Goal: Communication & Community: Answer question/provide support

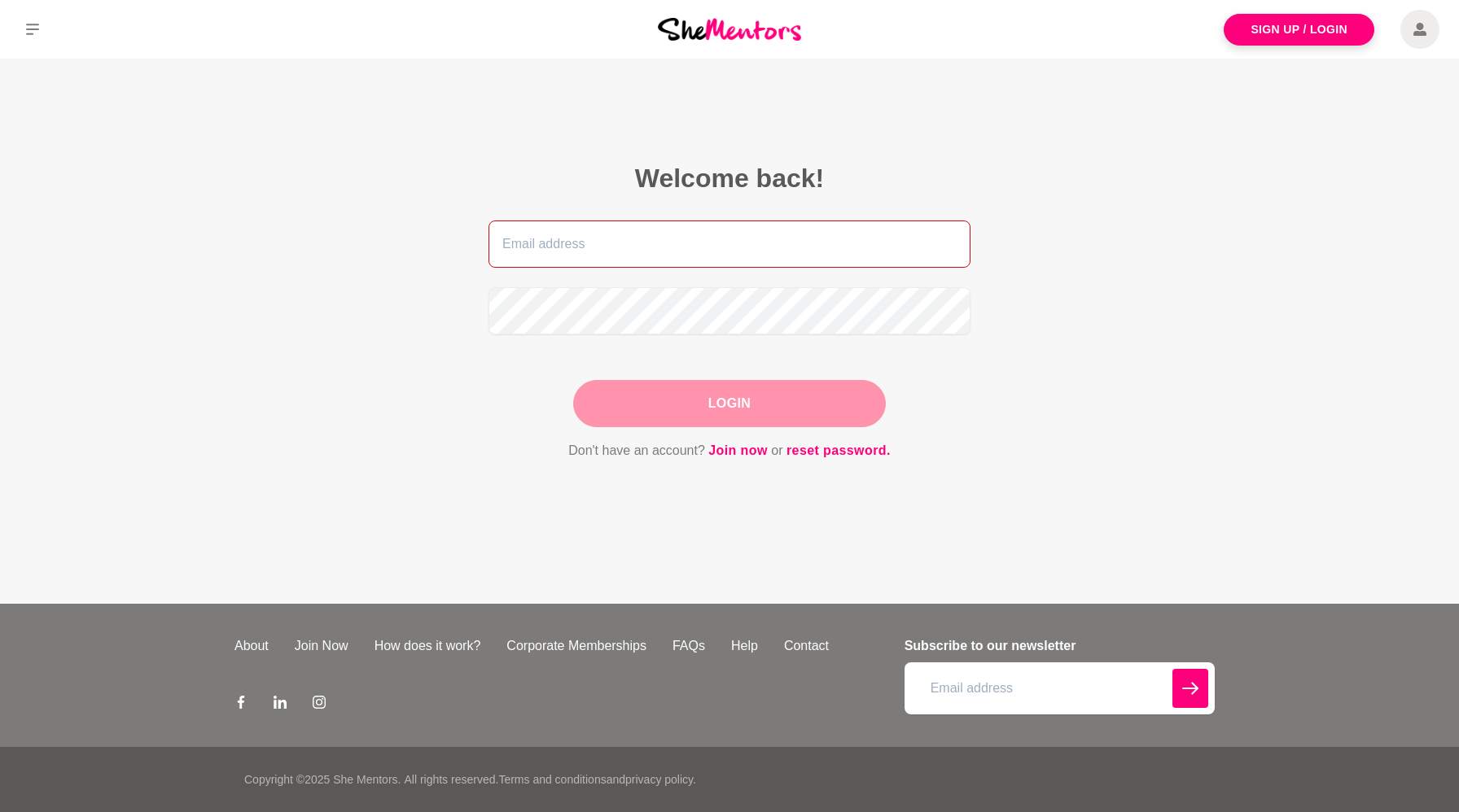
click at [528, 250] on input "email" at bounding box center [729, 244] width 482 height 47
type input "[EMAIL_ADDRESS][DOMAIN_NAME]"
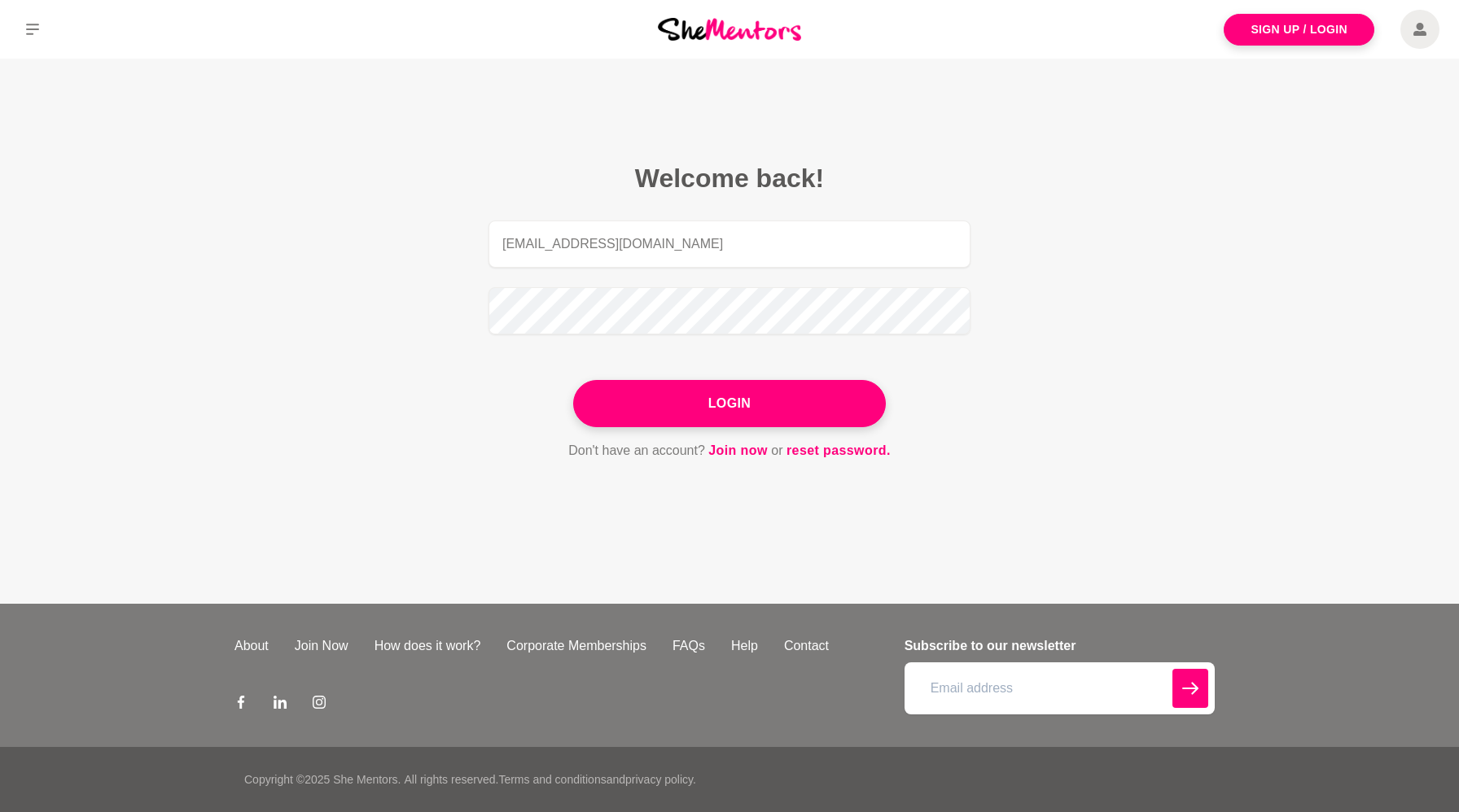
click at [718, 403] on button "Login" at bounding box center [729, 403] width 312 height 47
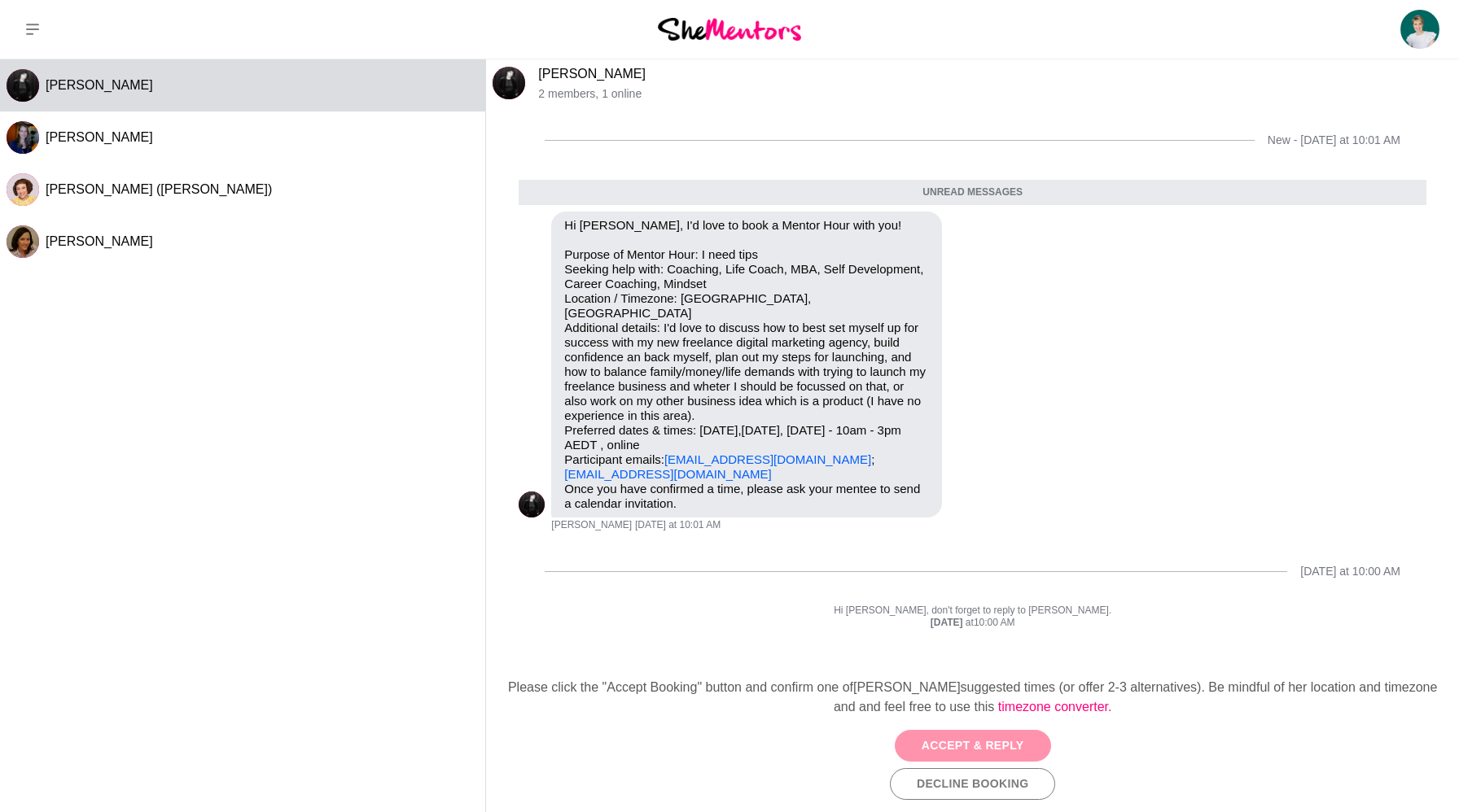
click at [983, 742] on button "Accept & Reply" at bounding box center [973, 746] width 157 height 31
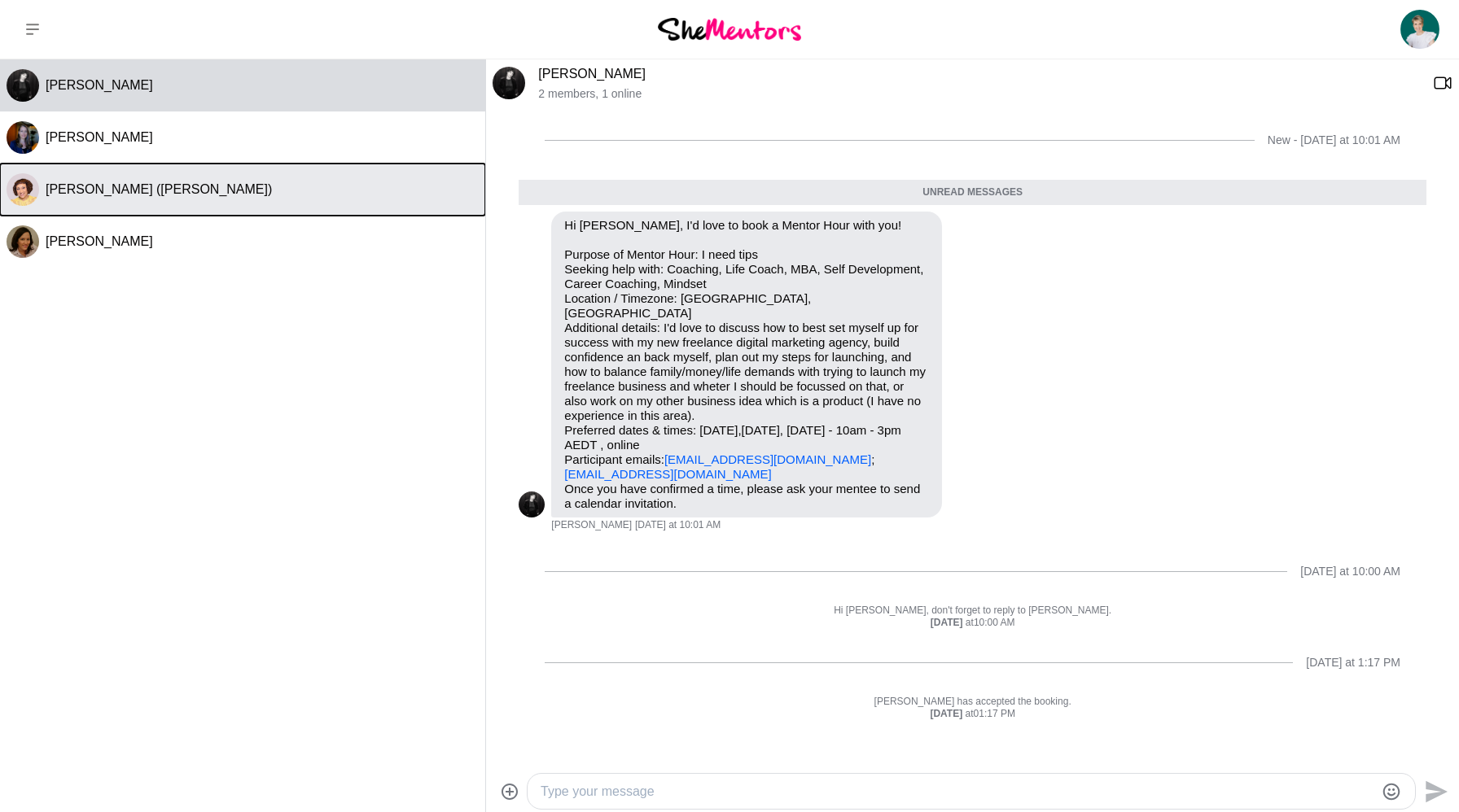
click at [94, 189] on span "[PERSON_NAME] ([PERSON_NAME])" at bounding box center [158, 189] width 227 height 14
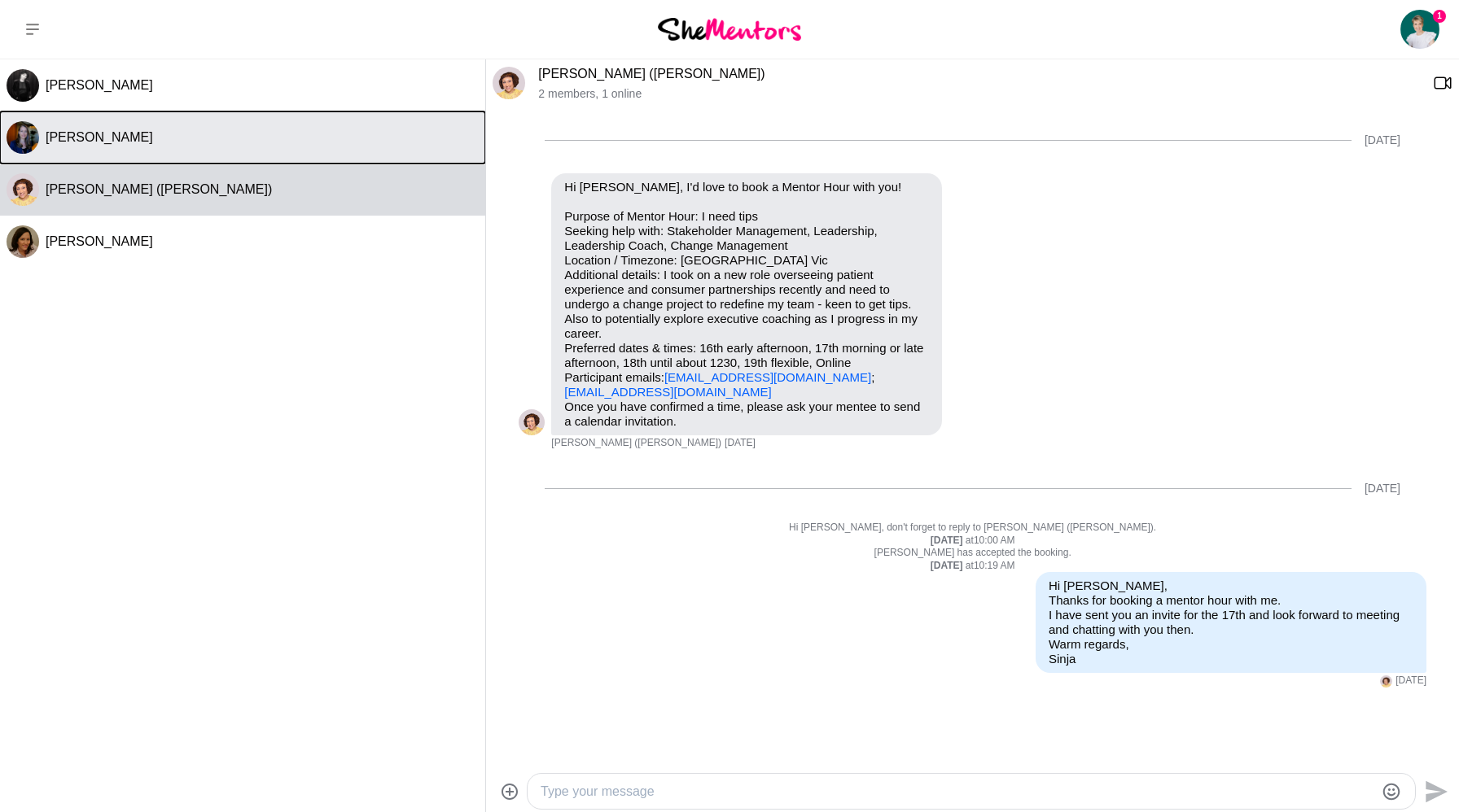
click at [61, 135] on span "[PERSON_NAME]" at bounding box center [99, 136] width 108 height 14
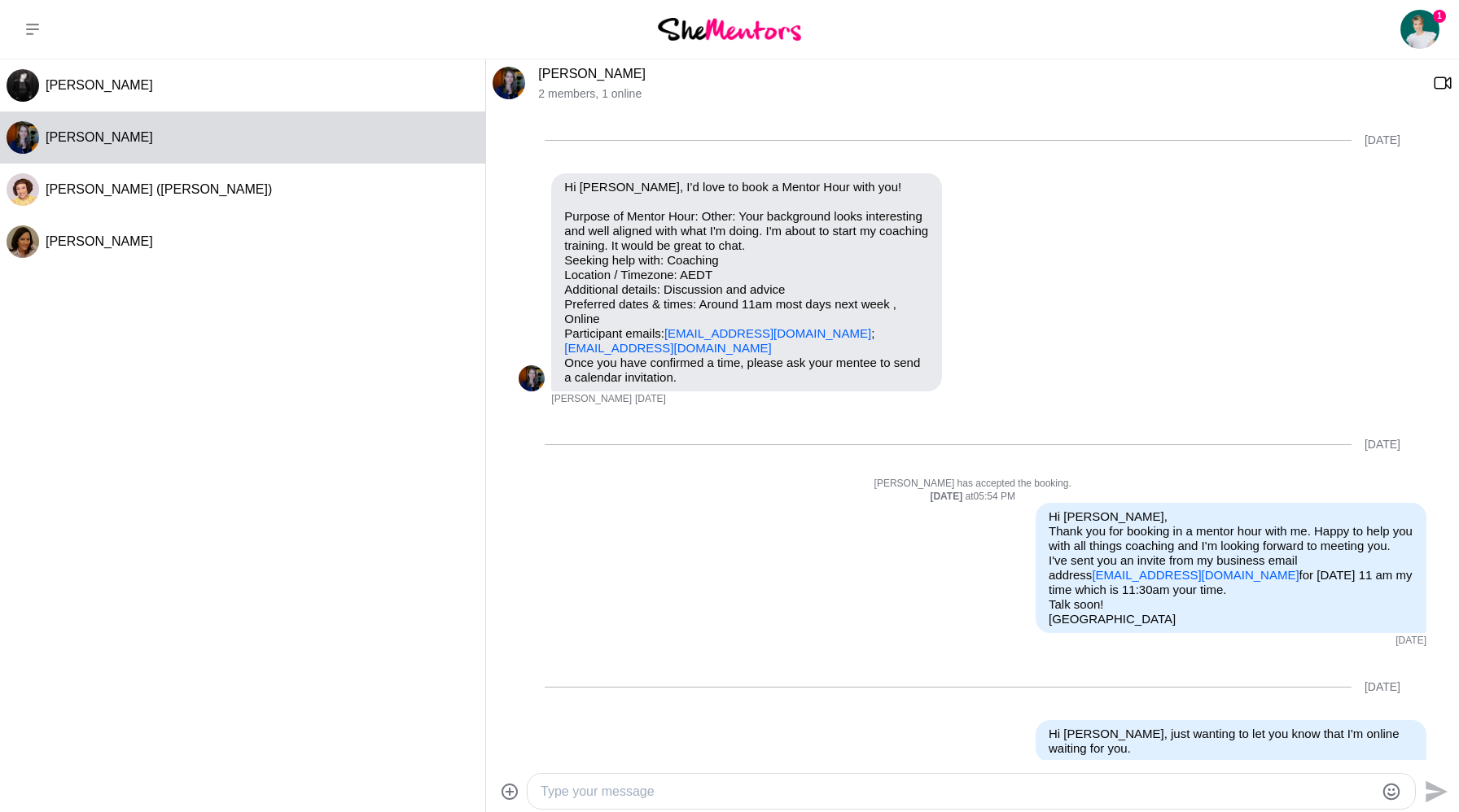
scroll to position [381, 0]
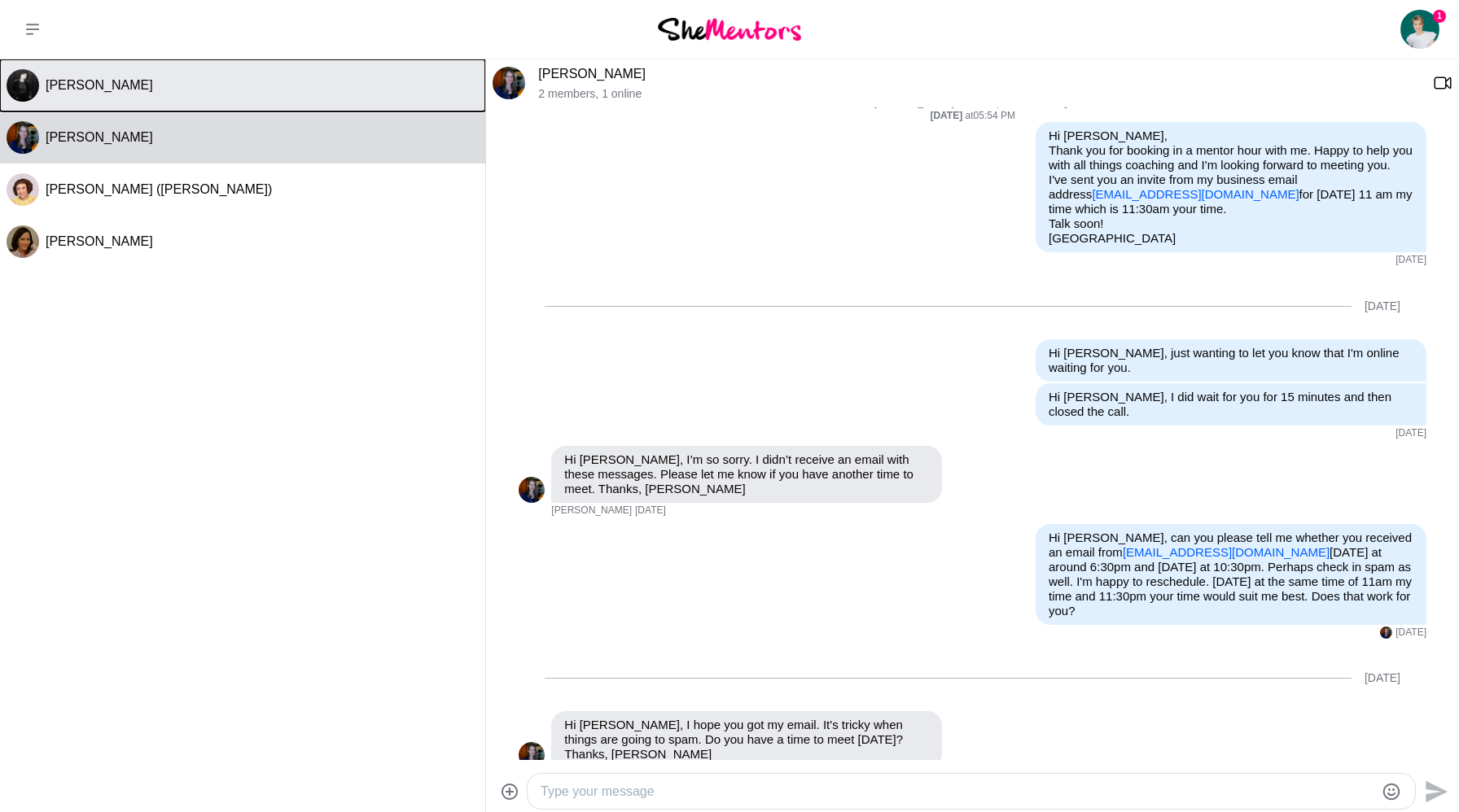
click at [69, 90] on span "[PERSON_NAME]" at bounding box center [99, 85] width 108 height 14
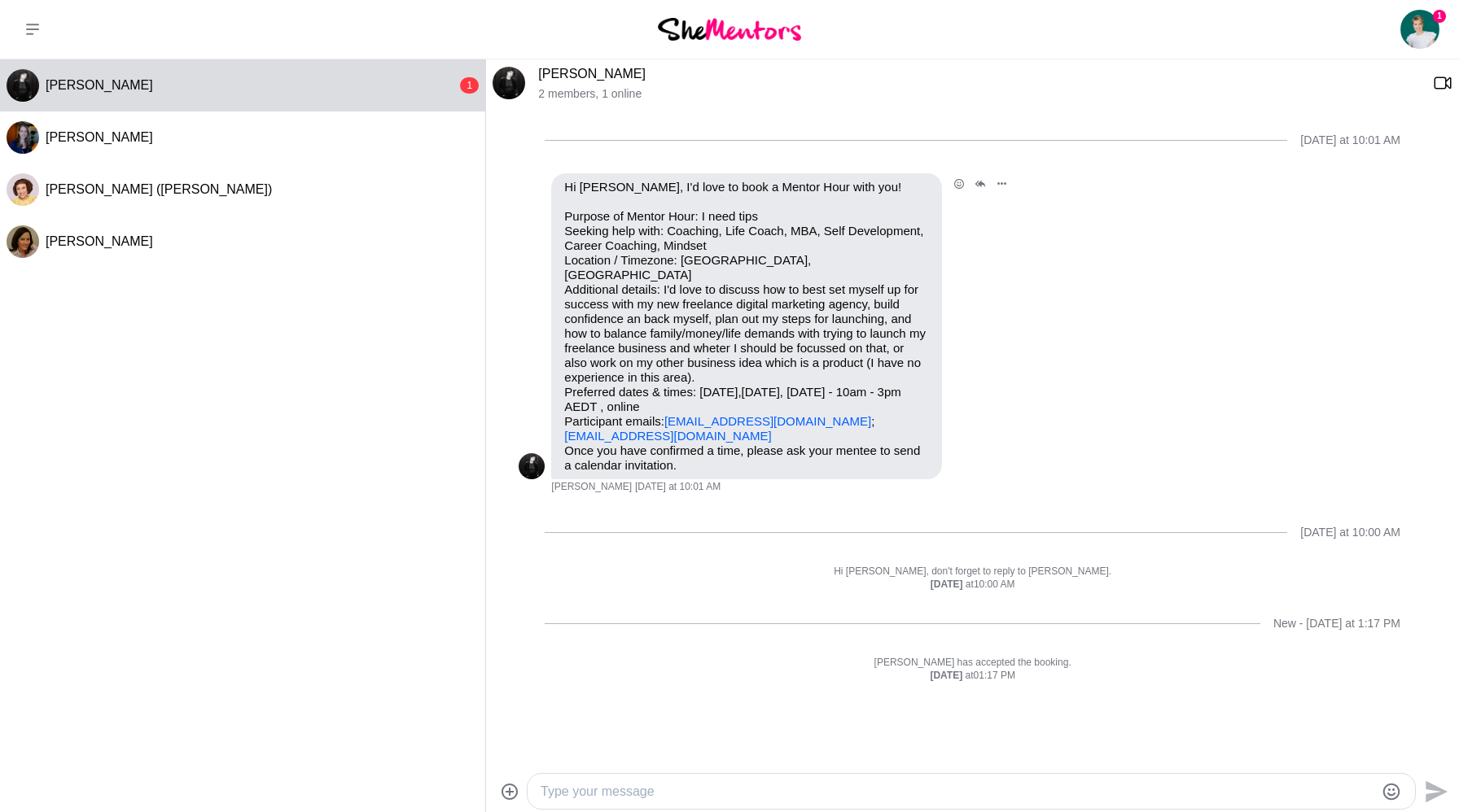
scroll to position [2, 0]
click at [558, 784] on textarea "Type your message" at bounding box center [957, 790] width 834 height 19
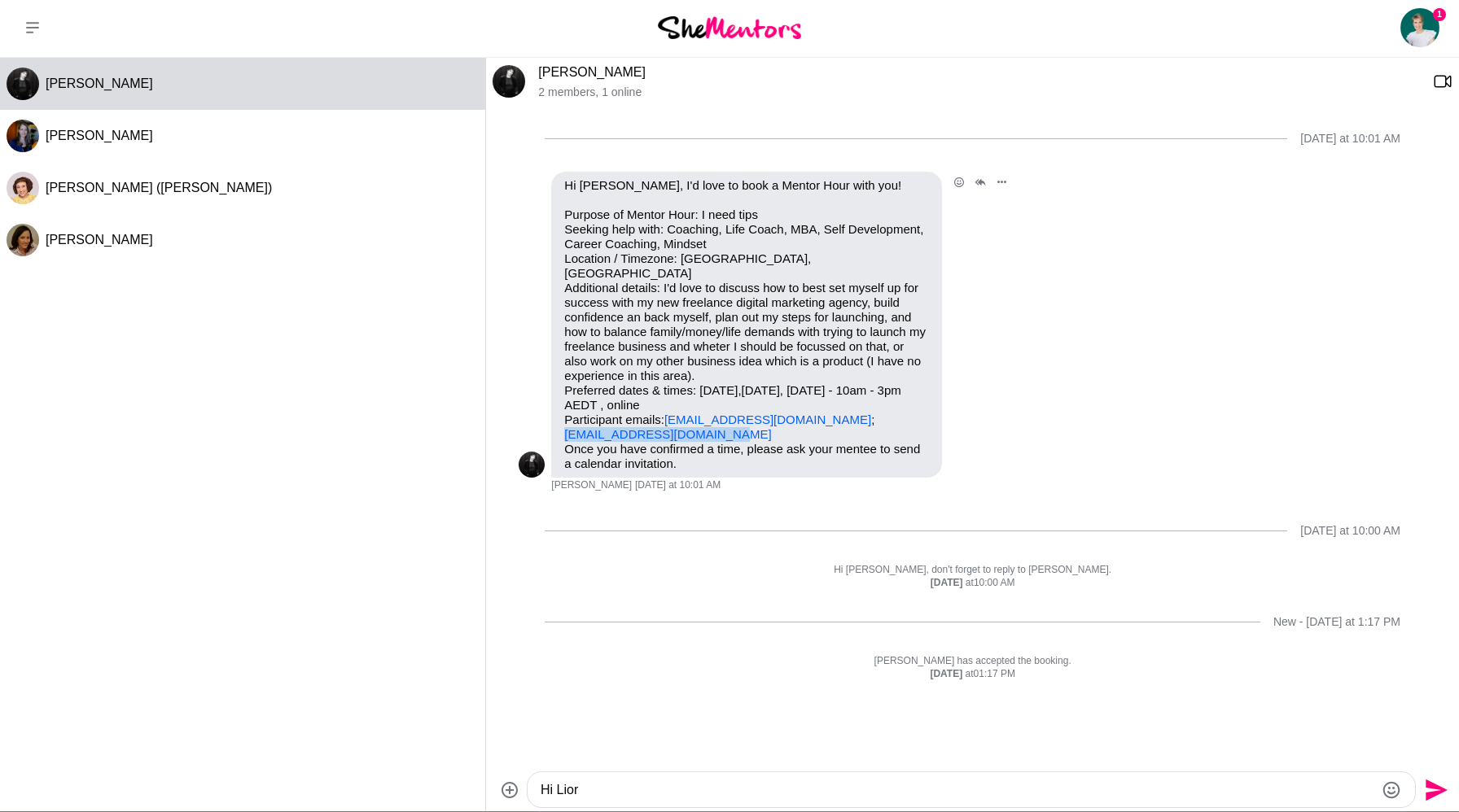
drag, startPoint x: 718, startPoint y: 419, endPoint x: 565, endPoint y: 423, distance: 153.1
click at [563, 423] on div "Hi [PERSON_NAME], I'd love to book a Mentor Hour with you! Purpose of Mentor Ho…" at bounding box center [746, 324] width 391 height 306
copy link "[EMAIL_ADDRESS][DOMAIN_NAME]"
click at [586, 791] on textarea "Hi Lior" at bounding box center [957, 790] width 834 height 19
click at [909, 793] on textarea "Hi [PERSON_NAME], I've sent you an invitation for [DATE]." at bounding box center [957, 790] width 834 height 19
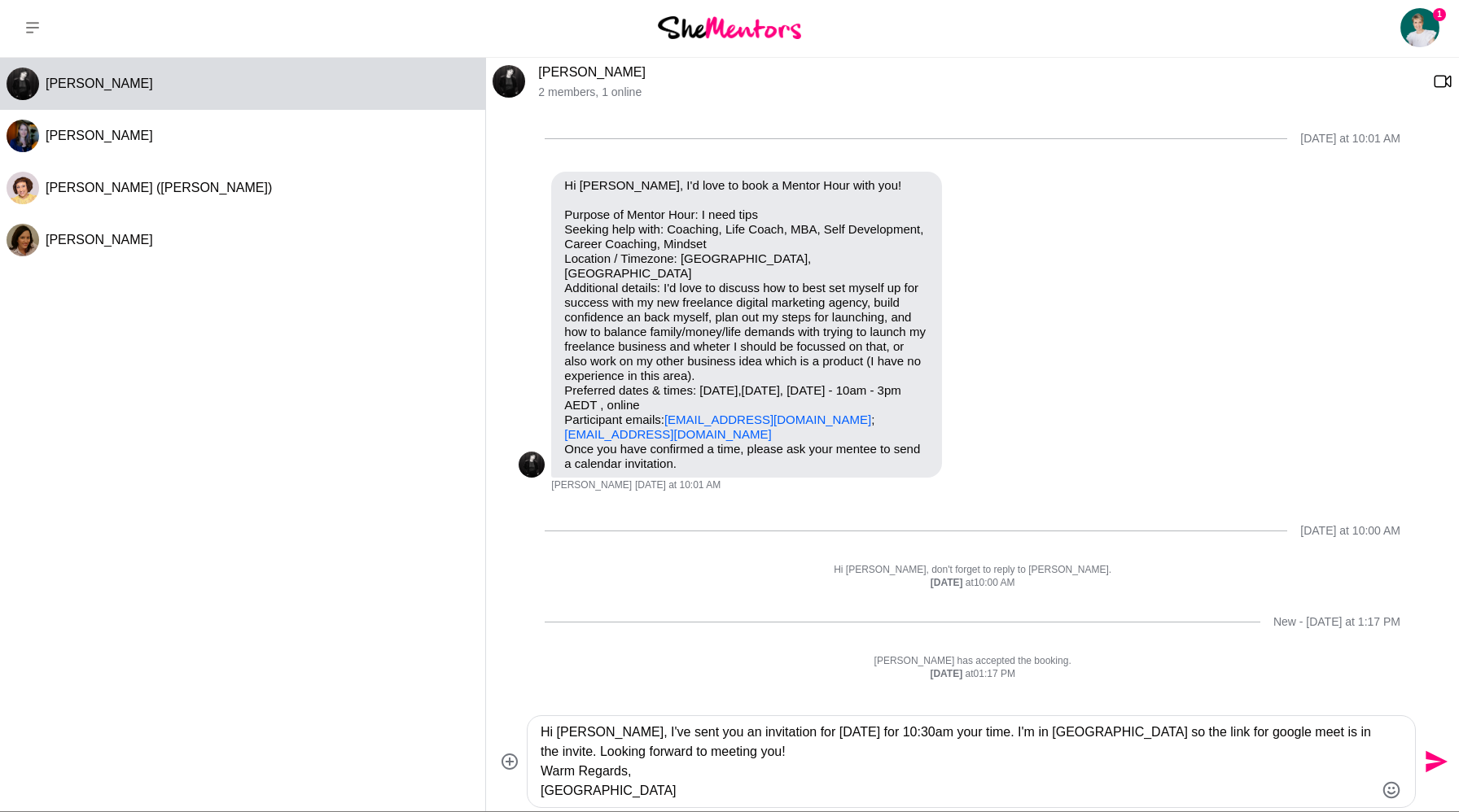
click at [585, 734] on textarea "Hi [PERSON_NAME], I've sent you an invitation for [DATE] for 10:30am your time.…" at bounding box center [957, 761] width 834 height 78
type textarea "Hi [PERSON_NAME], I've sent you an invitation for [DATE] for 10:30am your time.…"
click at [1434, 751] on icon "Send" at bounding box center [1434, 752] width 26 height 26
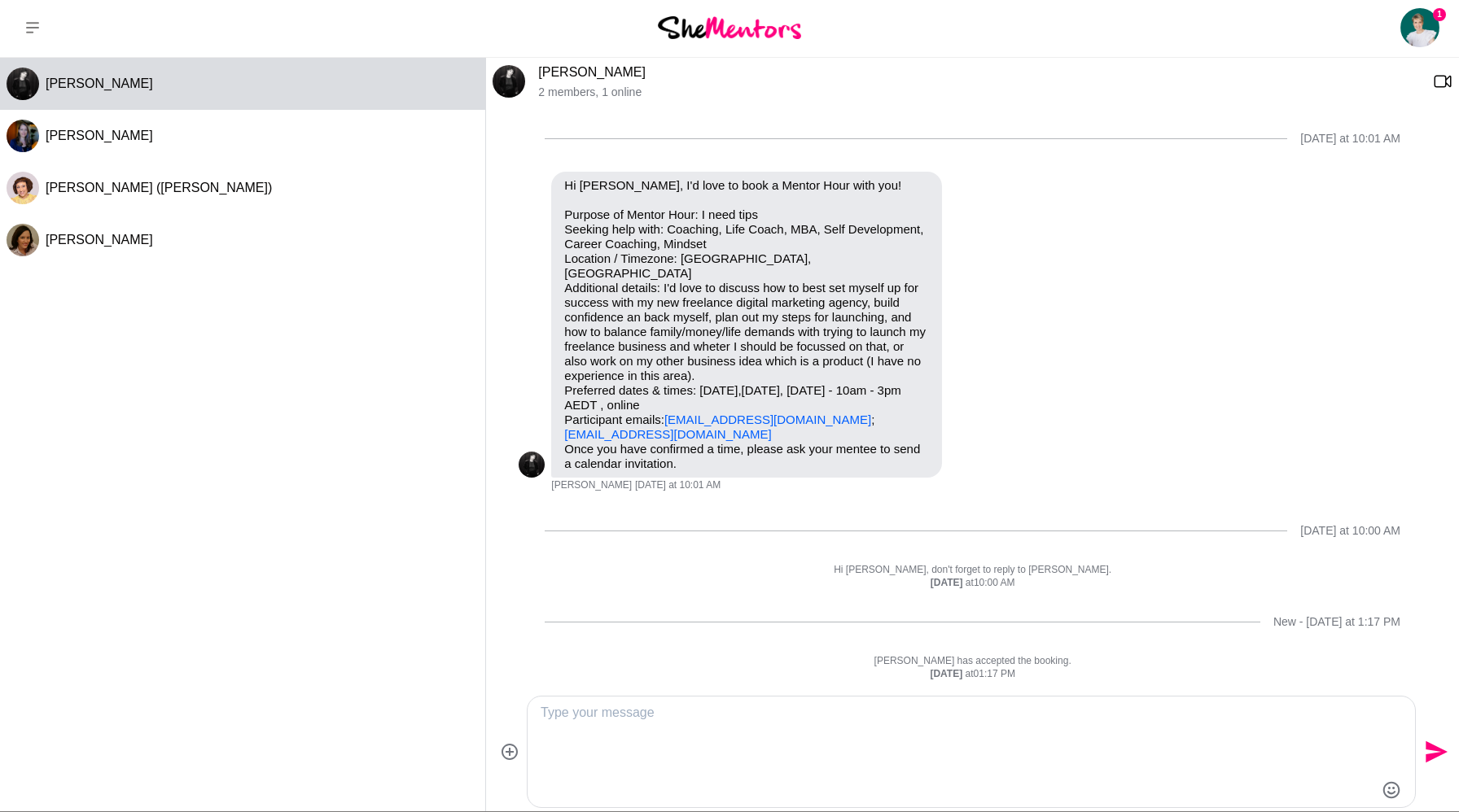
scroll to position [29, 0]
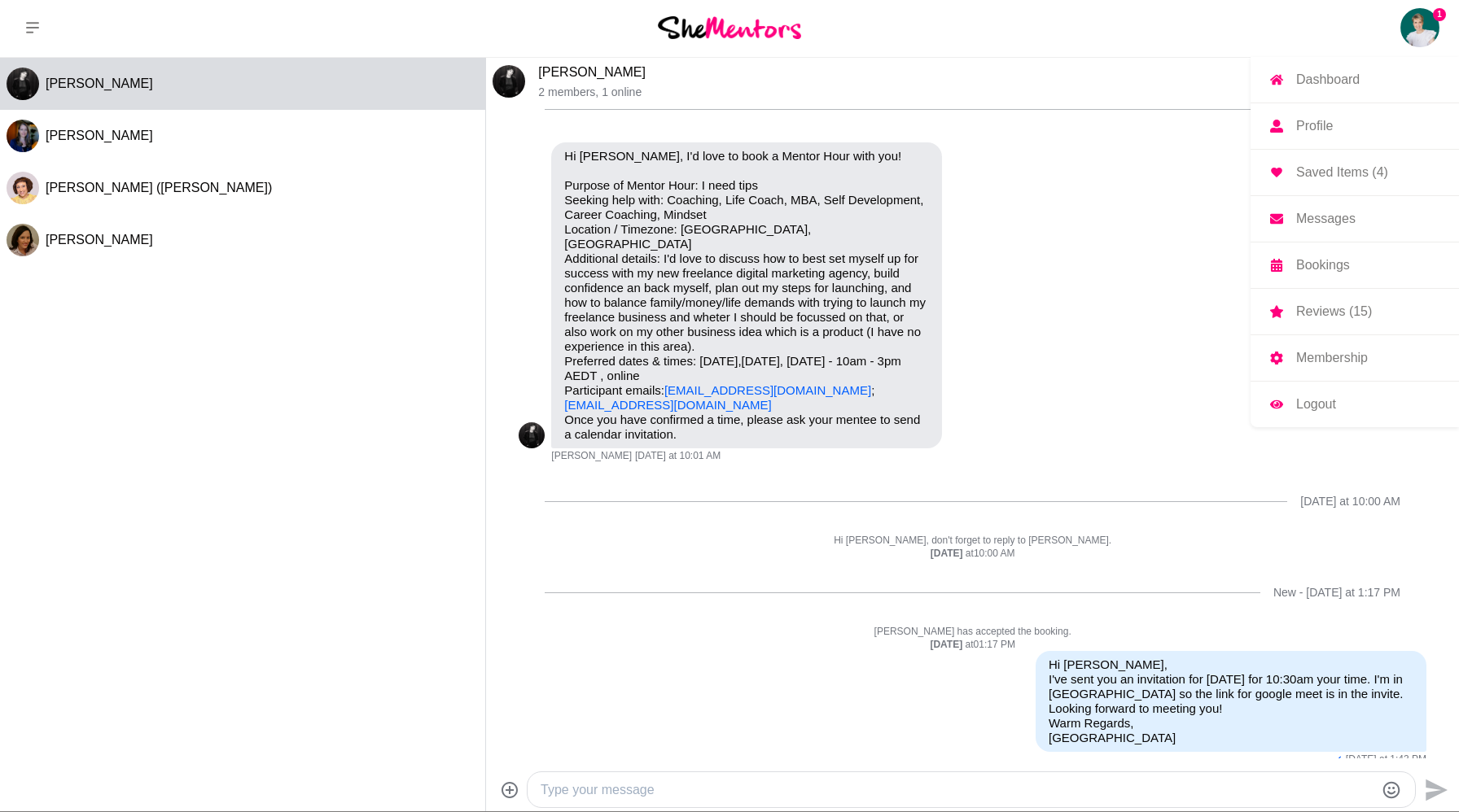
click at [1433, 20] on img at bounding box center [1419, 28] width 39 height 39
